Goal: Task Accomplishment & Management: Manage account settings

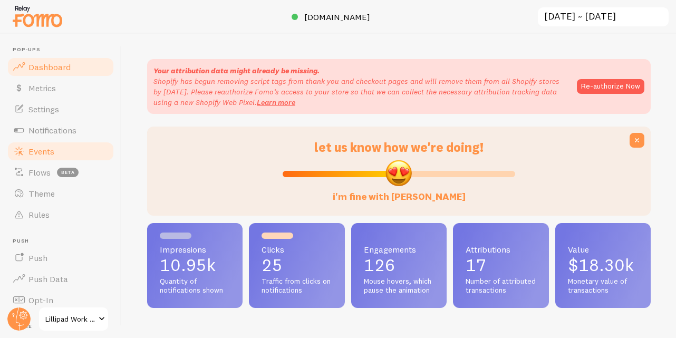
click at [80, 155] on link "Events" at bounding box center [60, 151] width 109 height 21
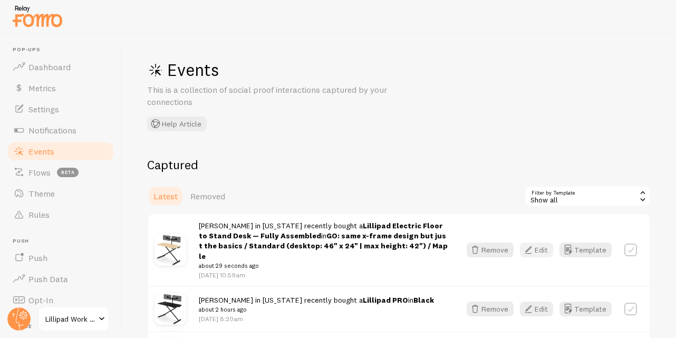
click at [526, 244] on icon "button" at bounding box center [528, 250] width 13 height 13
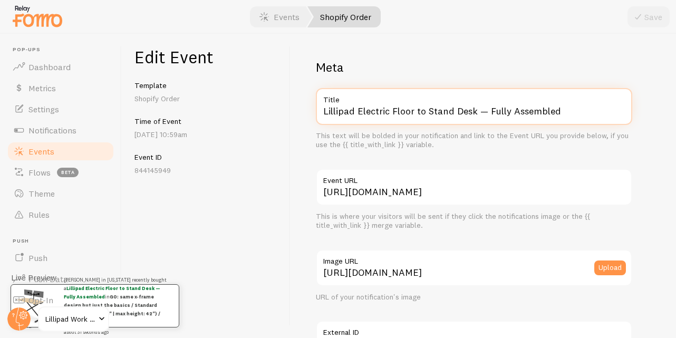
drag, startPoint x: 357, startPoint y: 110, endPoint x: 494, endPoint y: 132, distance: 138.5
click at [494, 133] on div "Lillipad Electric Floor to Stand Desk — Fully Assembled Title This text will be…" at bounding box center [474, 119] width 316 height 62
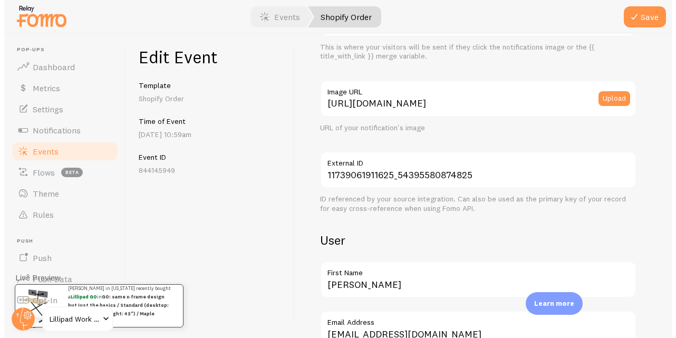
scroll to position [687, 0]
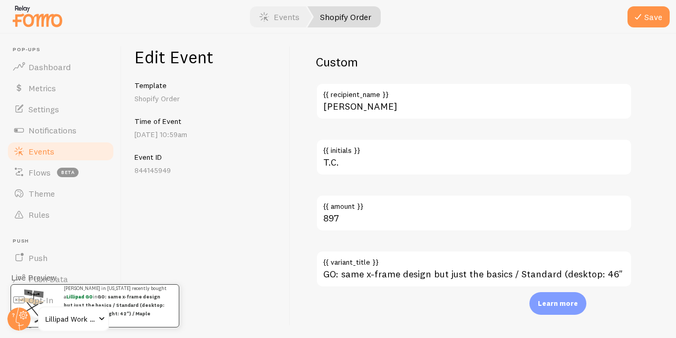
type input "Lillipad GO"
click at [420, 267] on label "{{ variant_title }}" at bounding box center [474, 260] width 316 height 18
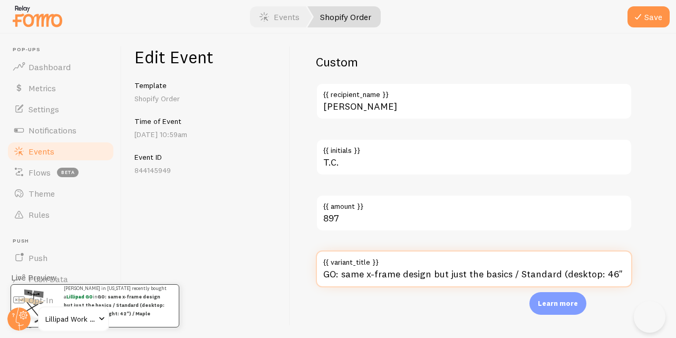
click at [420, 267] on input "GO: same x-frame design but just the basics / Standard (desktop: 46" x 24" | ma…" at bounding box center [474, 269] width 316 height 37
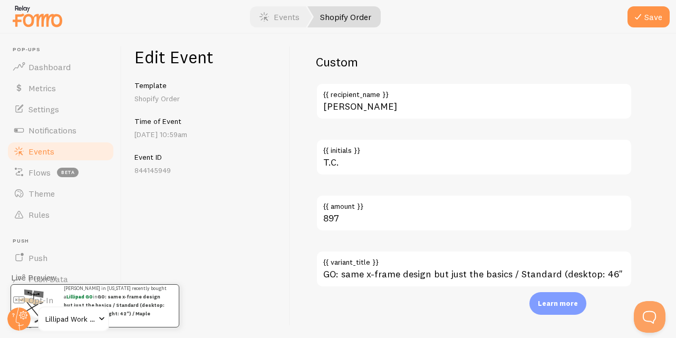
scroll to position [0, 0]
click at [420, 267] on label "{{ variant_title }}" at bounding box center [474, 260] width 316 height 18
click at [420, 267] on input "GO: same x-frame design but just the basics / Standard (desktop: 46" x 24" | ma…" at bounding box center [474, 269] width 316 height 37
click at [420, 267] on label "{{ variant_title }}" at bounding box center [474, 260] width 316 height 18
click at [420, 267] on input "GO: same x-frame design but just the basics / Standard (desktop: 46" x 24" | ma…" at bounding box center [474, 269] width 316 height 37
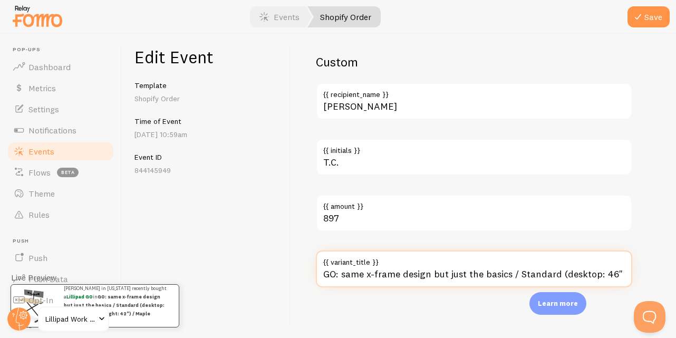
click at [421, 272] on input "GO: same x-frame design but just the basics / Standard (desktop: 46" x 24" | ma…" at bounding box center [474, 269] width 316 height 37
click at [421, 273] on input "GO: same x-frame design but just the basics / Standard (desktop: 46" x 24" | ma…" at bounding box center [474, 269] width 316 height 37
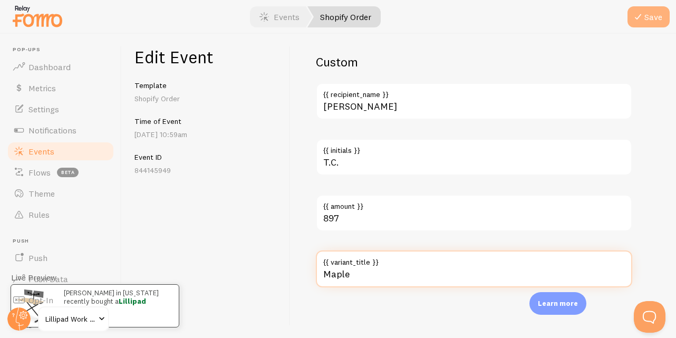
type input "Maple"
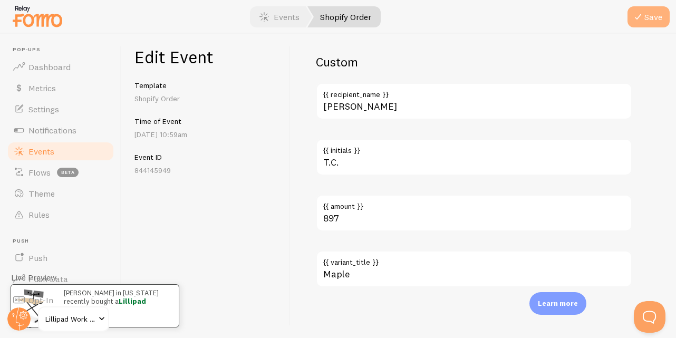
click at [645, 16] on button "Save" at bounding box center [649, 16] width 42 height 21
